Goal: Task Accomplishment & Management: Complete application form

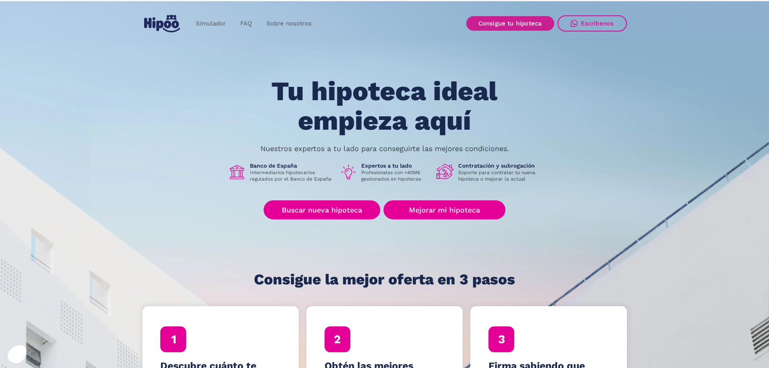
click at [509, 24] on link "Consigue tu hipoteca" at bounding box center [510, 23] width 88 height 15
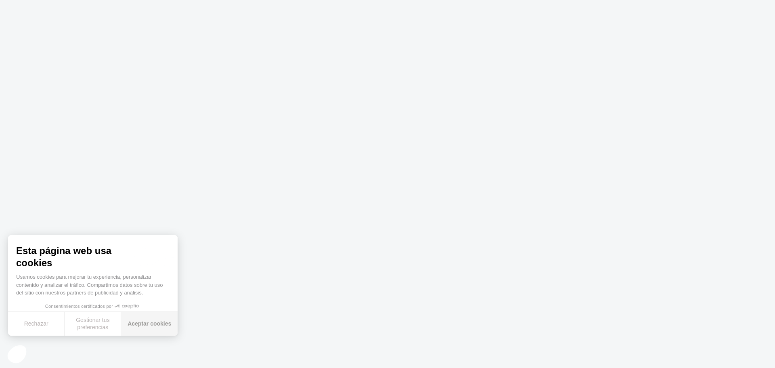
drag, startPoint x: 131, startPoint y: 327, endPoint x: 152, endPoint y: 322, distance: 21.5
click at [131, 327] on button "Aceptar cookies" at bounding box center [149, 324] width 57 height 24
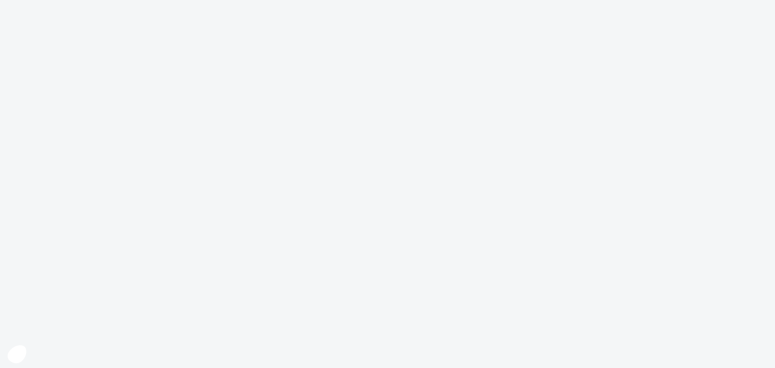
click at [256, 214] on body at bounding box center [387, 184] width 775 height 368
